Goal: Information Seeking & Learning: Check status

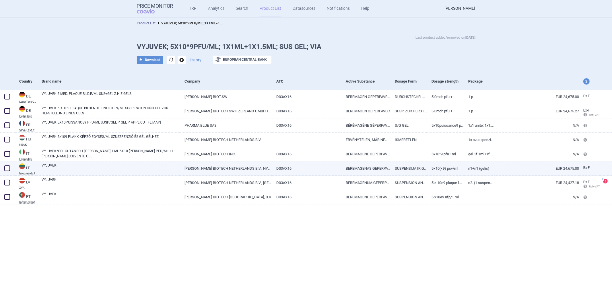
click at [107, 169] on link "VYJUVEK" at bounding box center [111, 168] width 139 height 10
select select "EUR"
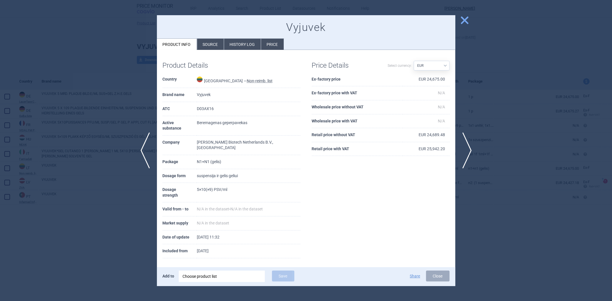
click at [503, 96] on div at bounding box center [306, 150] width 612 height 301
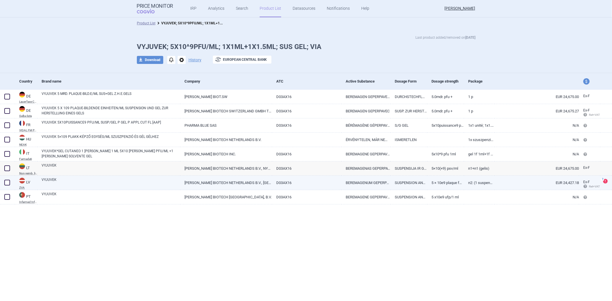
click at [141, 177] on link "VYJUVEK" at bounding box center [111, 182] width 139 height 10
select select "EUR"
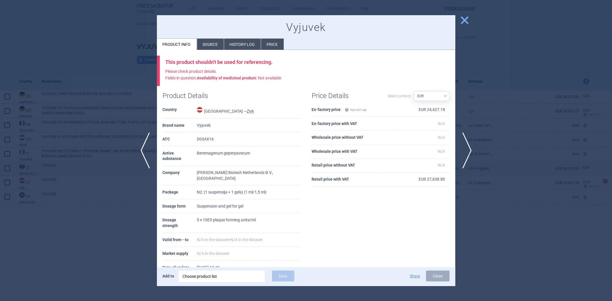
click at [491, 183] on div at bounding box center [306, 150] width 612 height 301
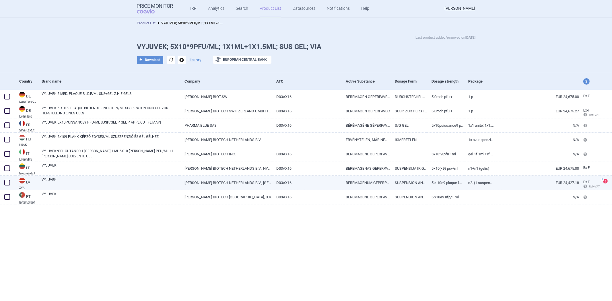
click at [273, 181] on link "D03AX16" at bounding box center [306, 183] width 69 height 14
select select "EUR"
